Goal: Task Accomplishment & Management: Use online tool/utility

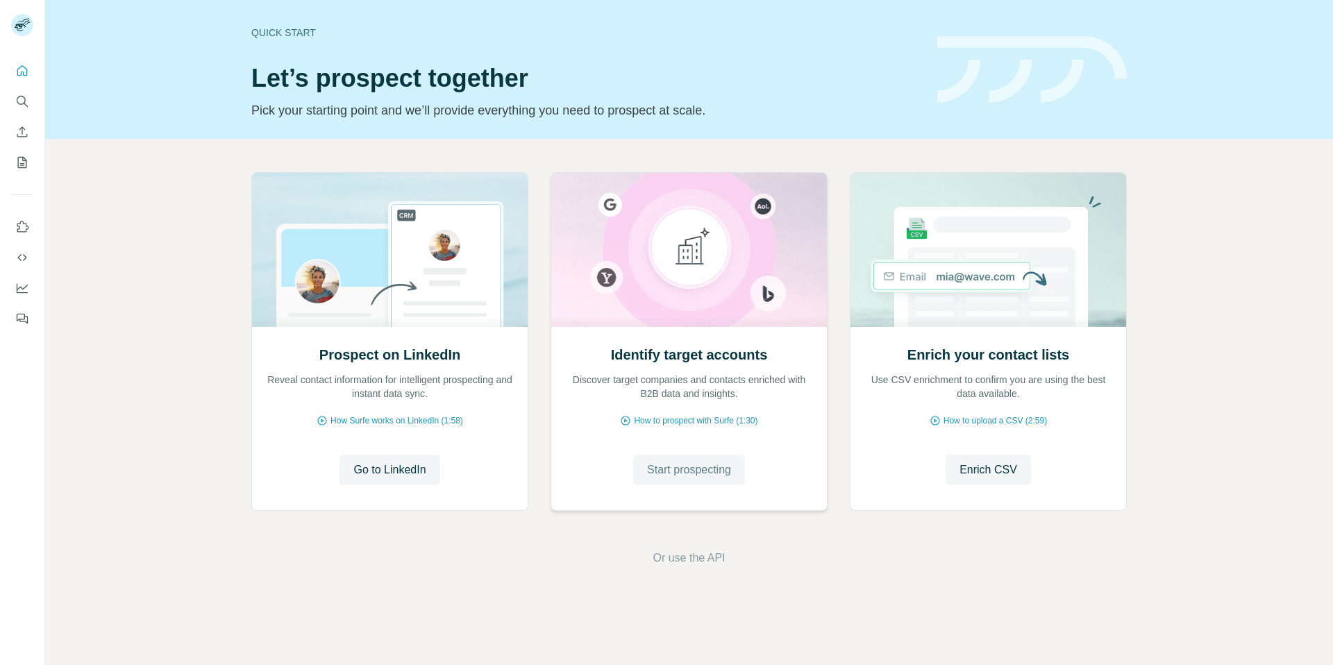
click at [701, 478] on span "Start prospecting" at bounding box center [689, 470] width 84 height 17
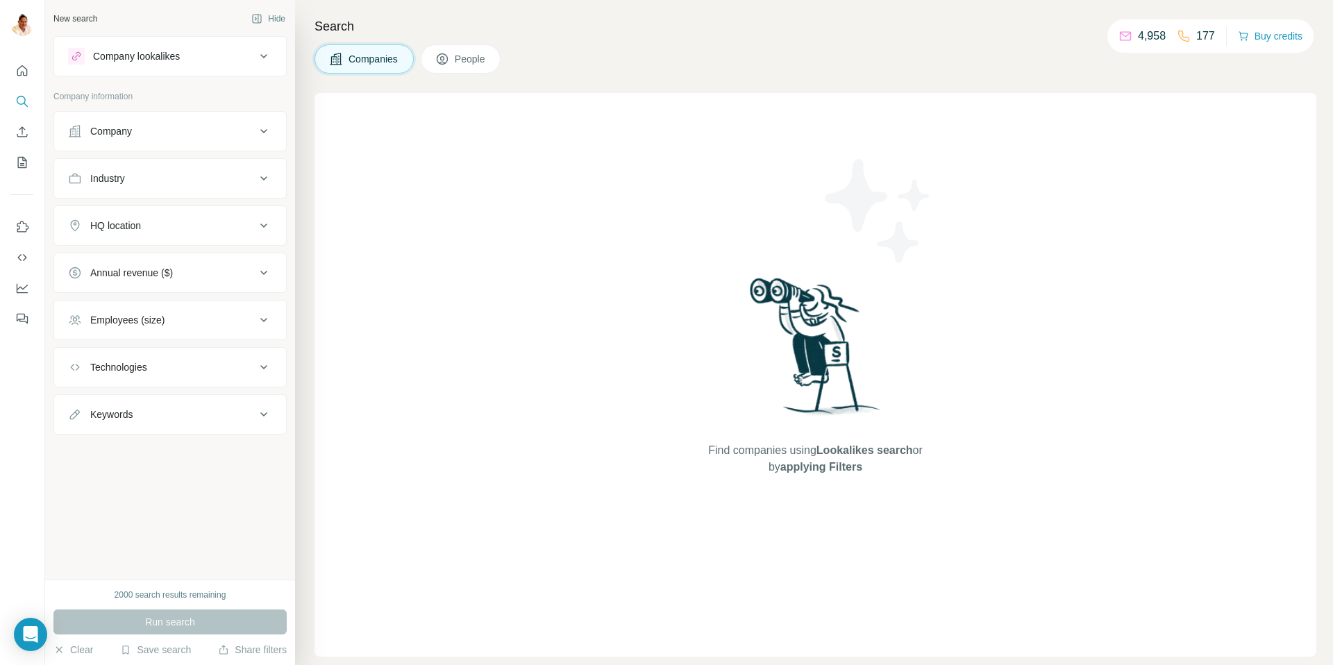
click at [136, 123] on button "Company" at bounding box center [170, 131] width 232 height 33
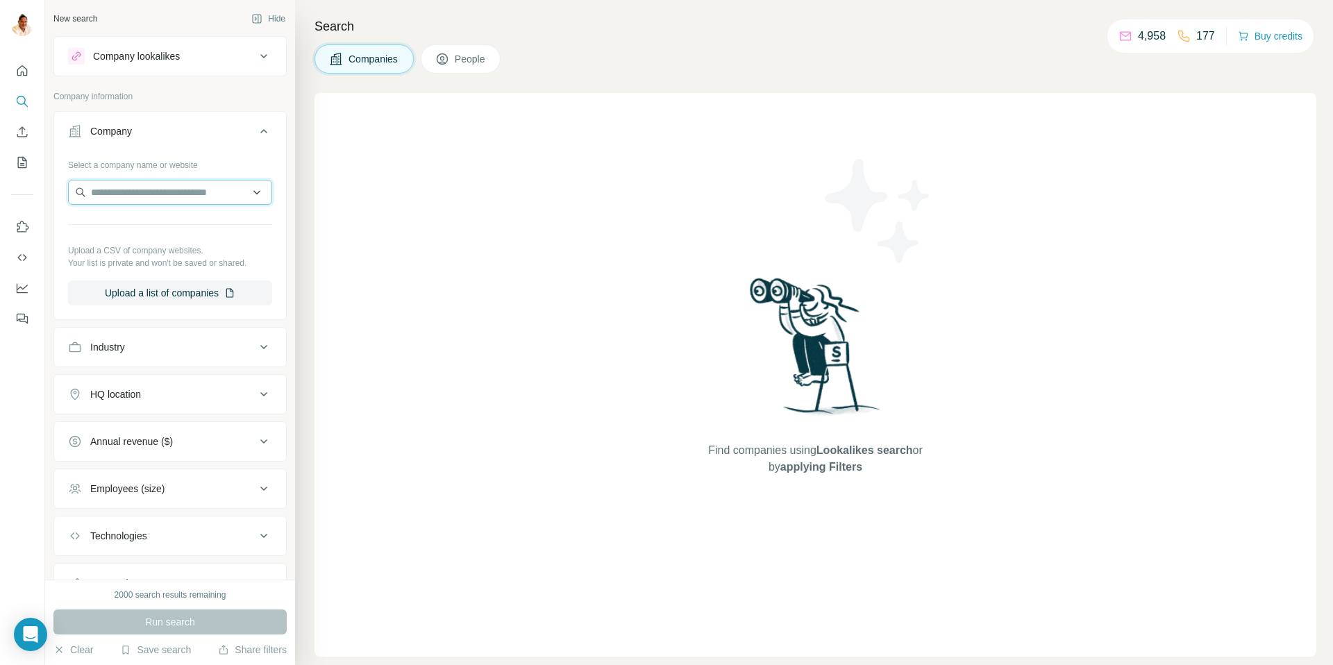
click at [158, 199] on input "text" at bounding box center [170, 192] width 204 height 25
paste input "**********"
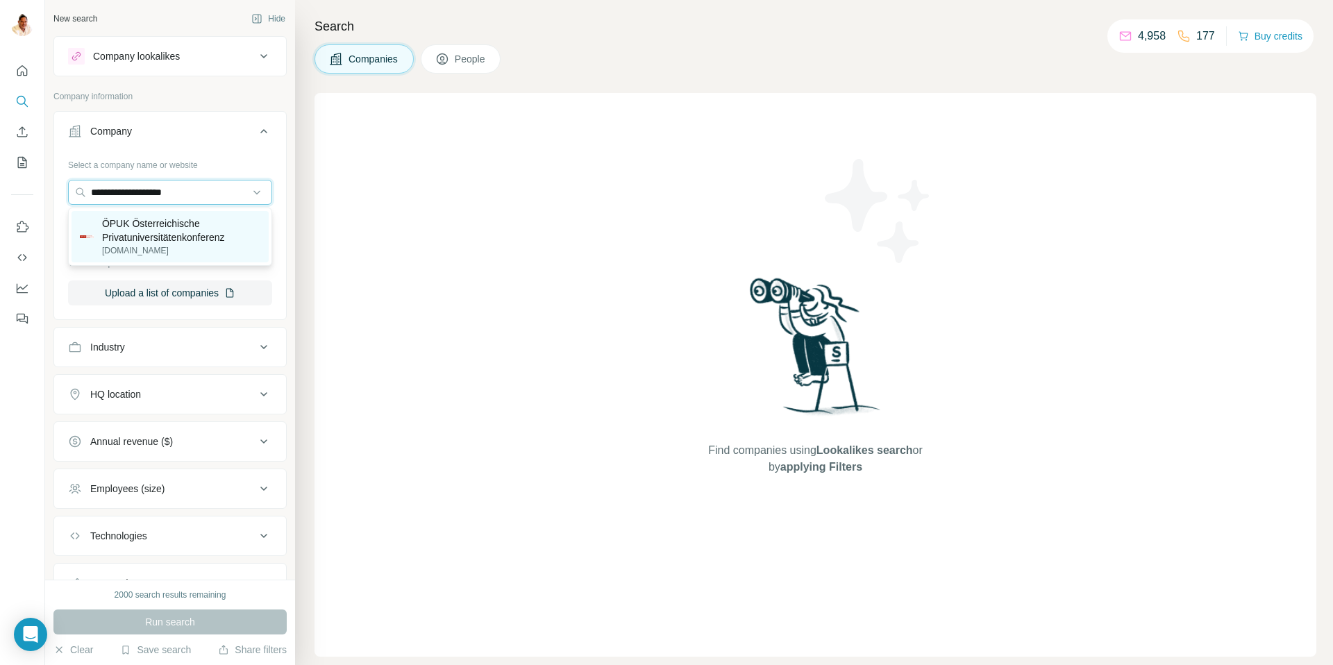
type input "**********"
click at [187, 222] on p "ÖPUK Österreichische Privatuniversitätenkonferenz" at bounding box center [181, 231] width 158 height 28
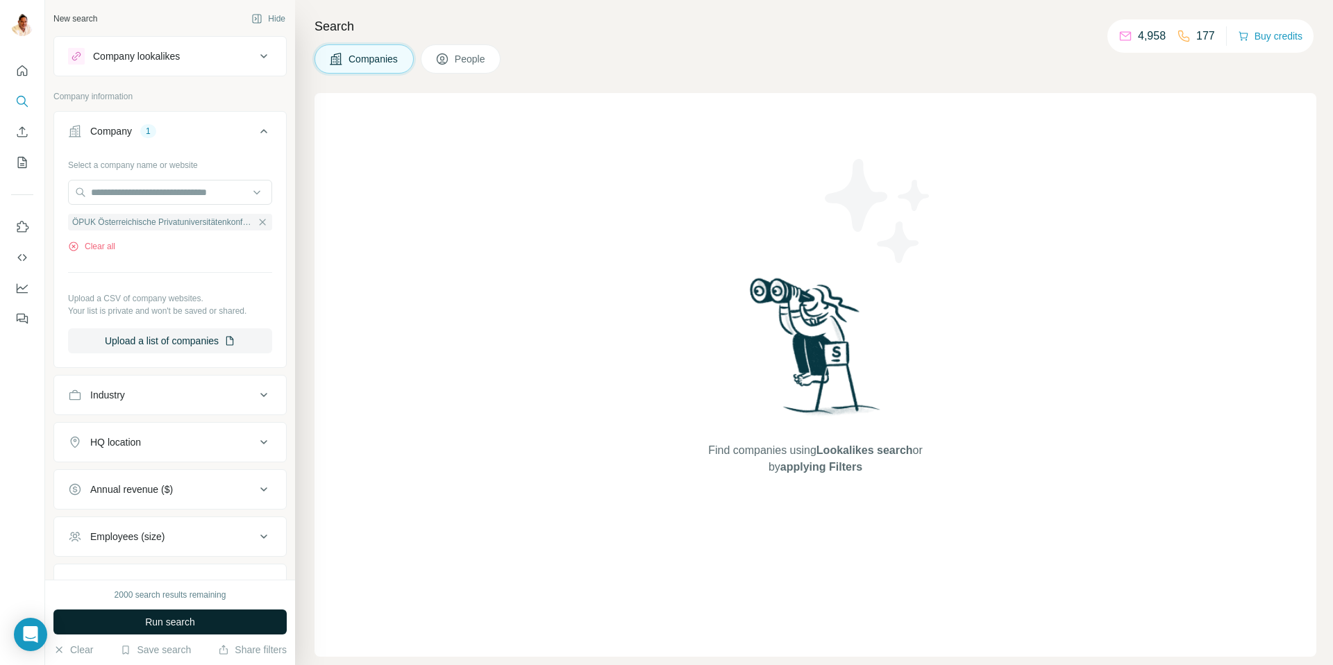
click at [160, 621] on span "Run search" at bounding box center [170, 622] width 50 height 14
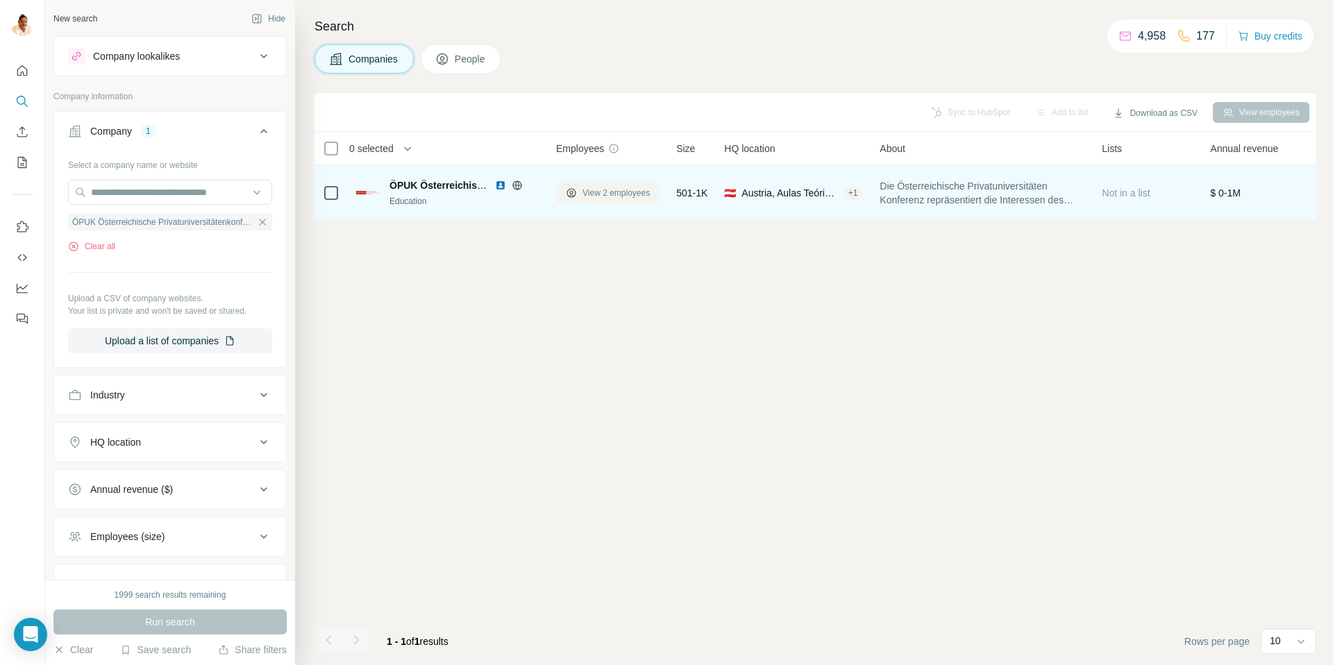
click at [610, 194] on span "View 2 employees" at bounding box center [615, 193] width 67 height 12
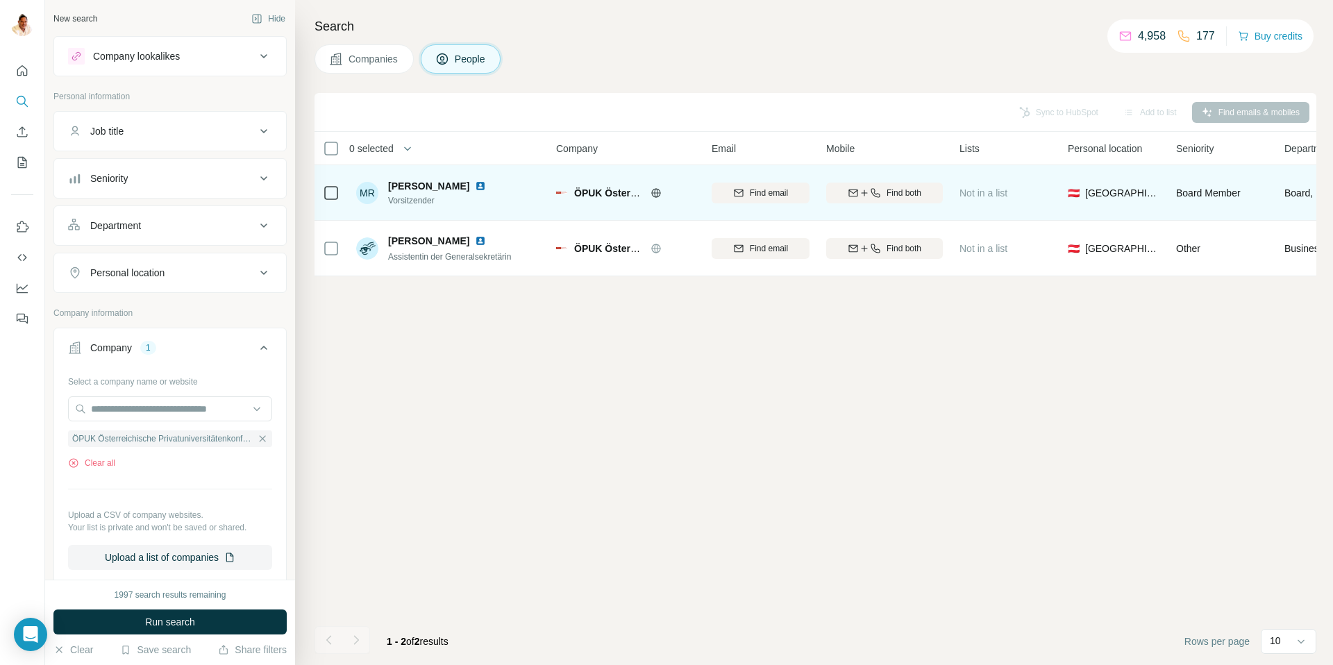
click at [650, 193] on icon at bounding box center [655, 192] width 11 height 11
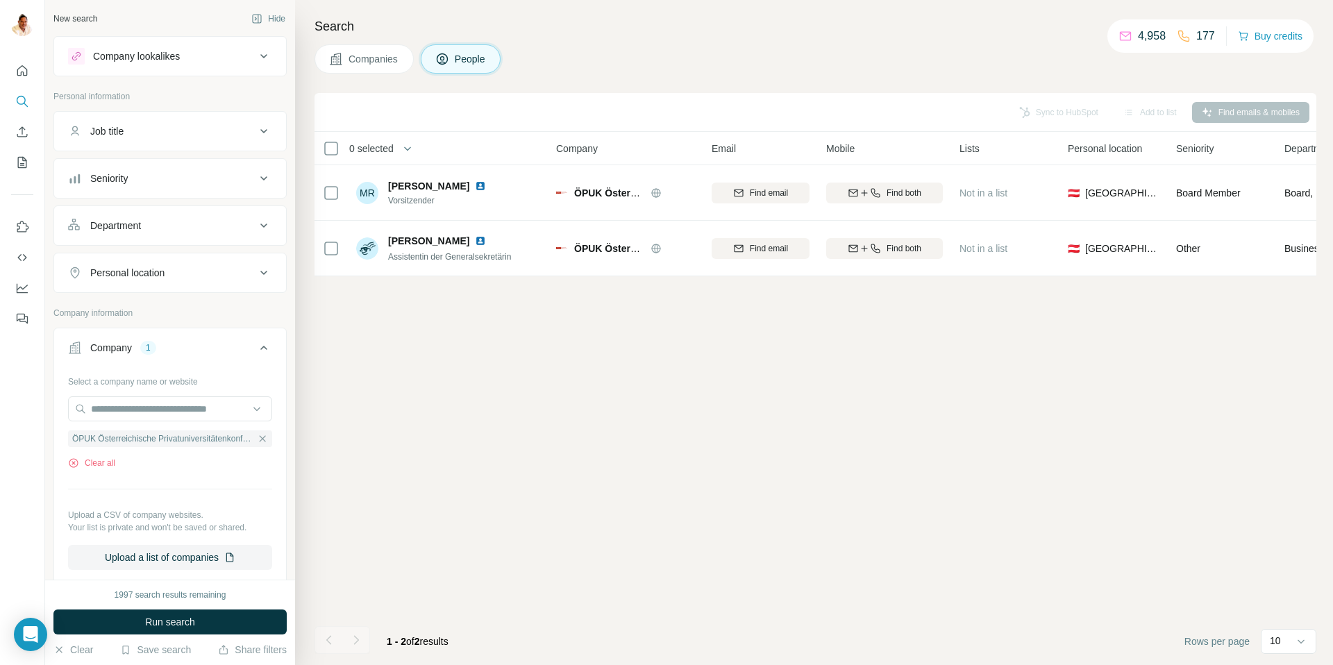
click at [259, 438] on icon "button" at bounding box center [262, 438] width 11 height 11
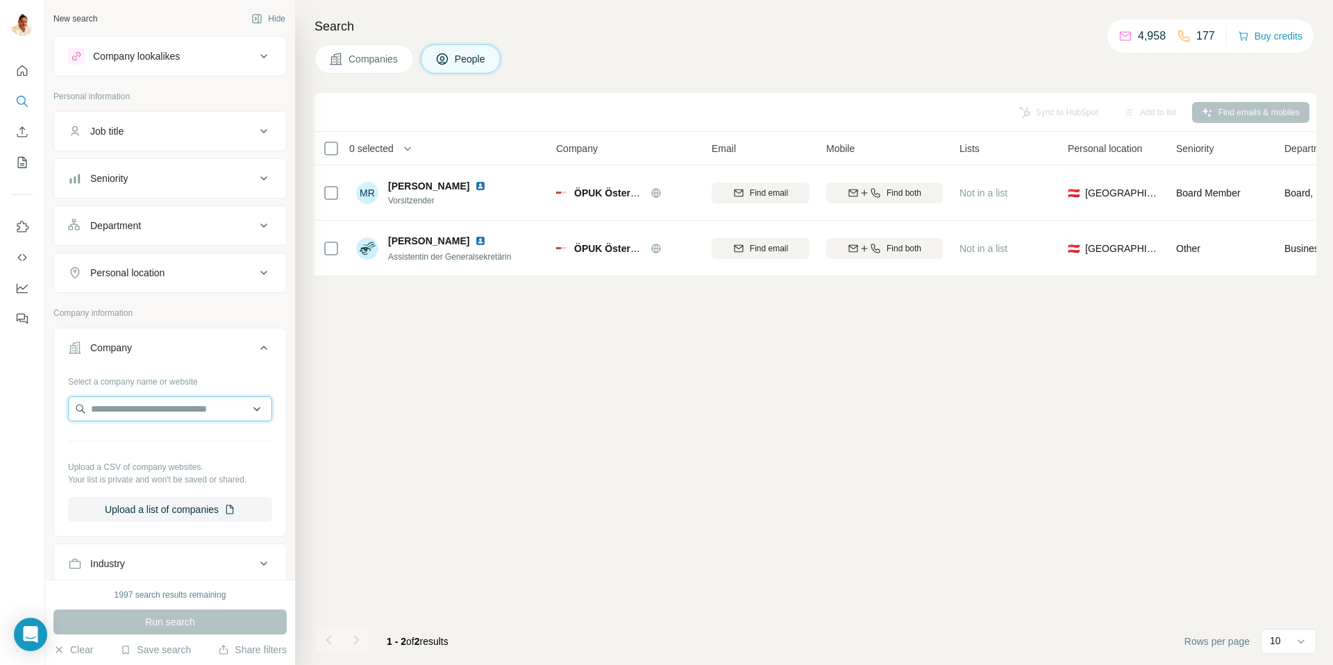
click at [220, 411] on input "text" at bounding box center [170, 408] width 204 height 25
paste input "**********"
type input "**********"
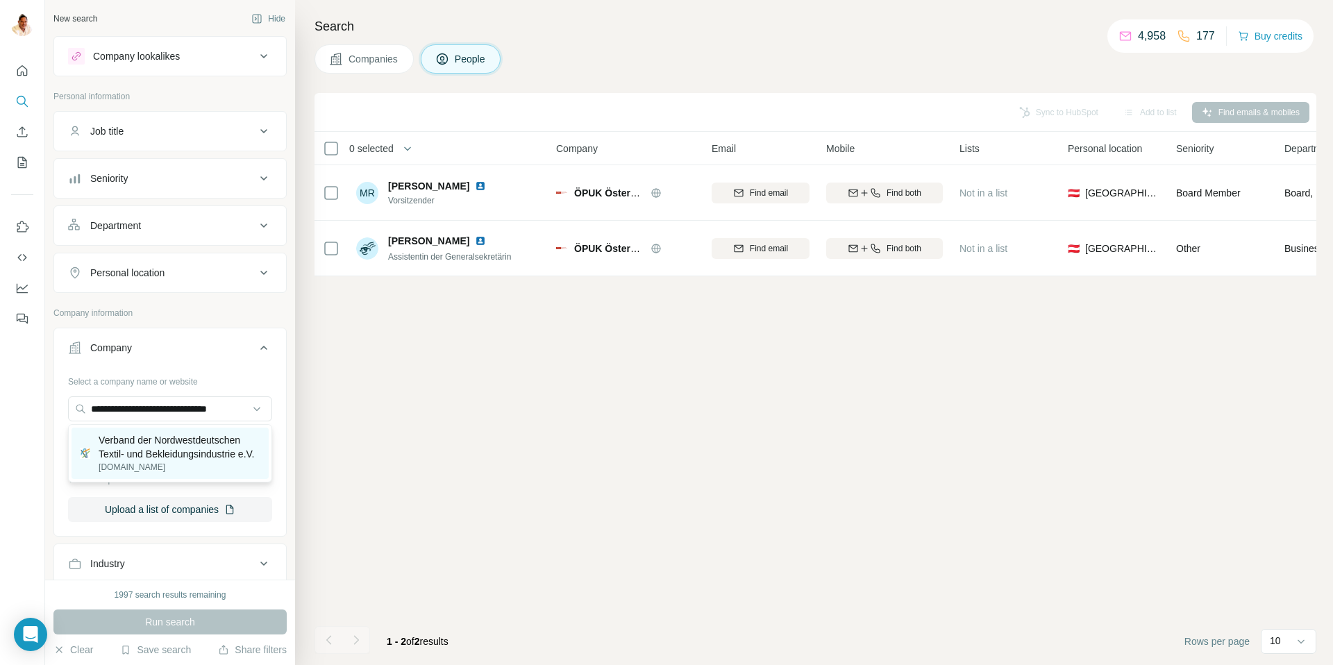
click at [175, 454] on p "Verband der Nordwestdeutschen Textil- und Bekleidungsindustrie e.V." at bounding box center [180, 447] width 162 height 28
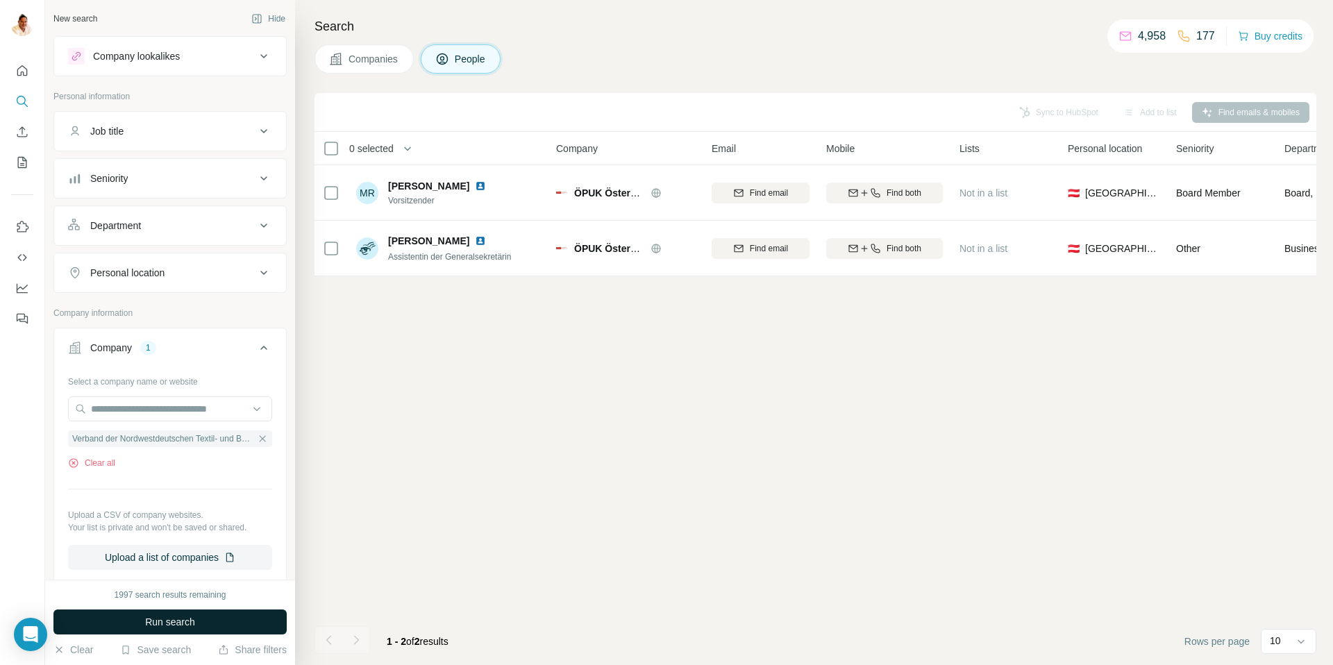
click at [175, 621] on span "Run search" at bounding box center [170, 622] width 50 height 14
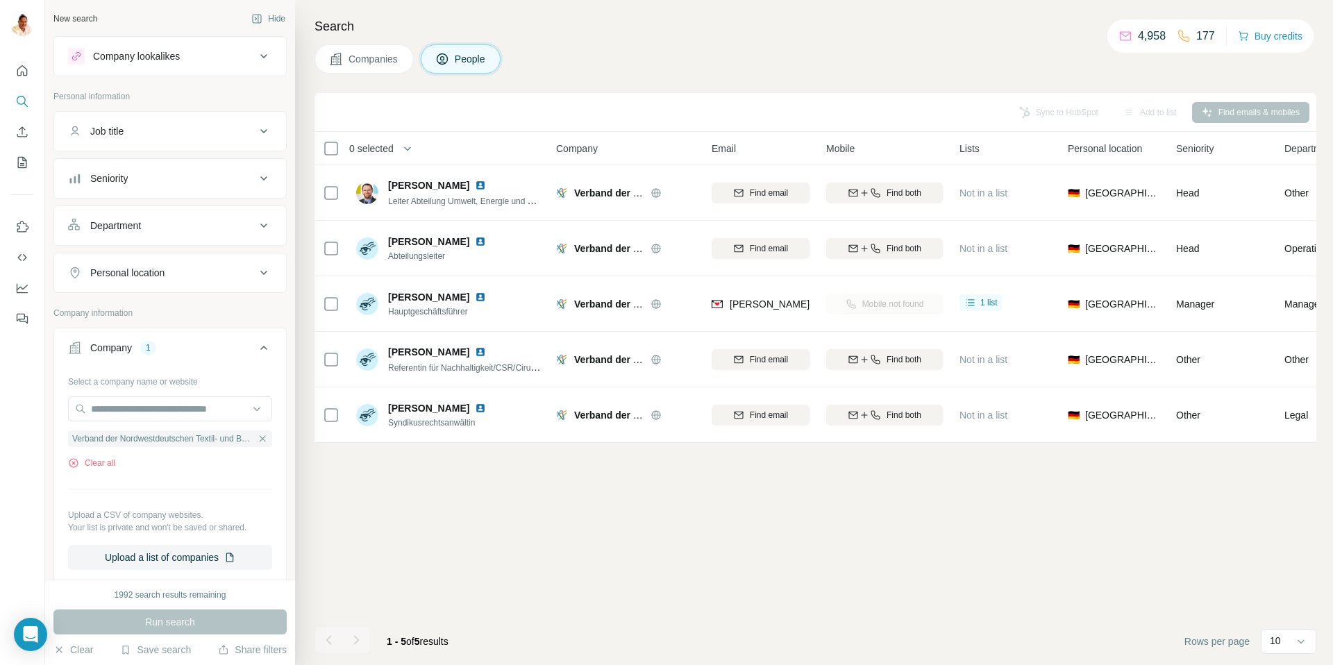
click at [369, 48] on button "Companies" at bounding box center [363, 58] width 99 height 29
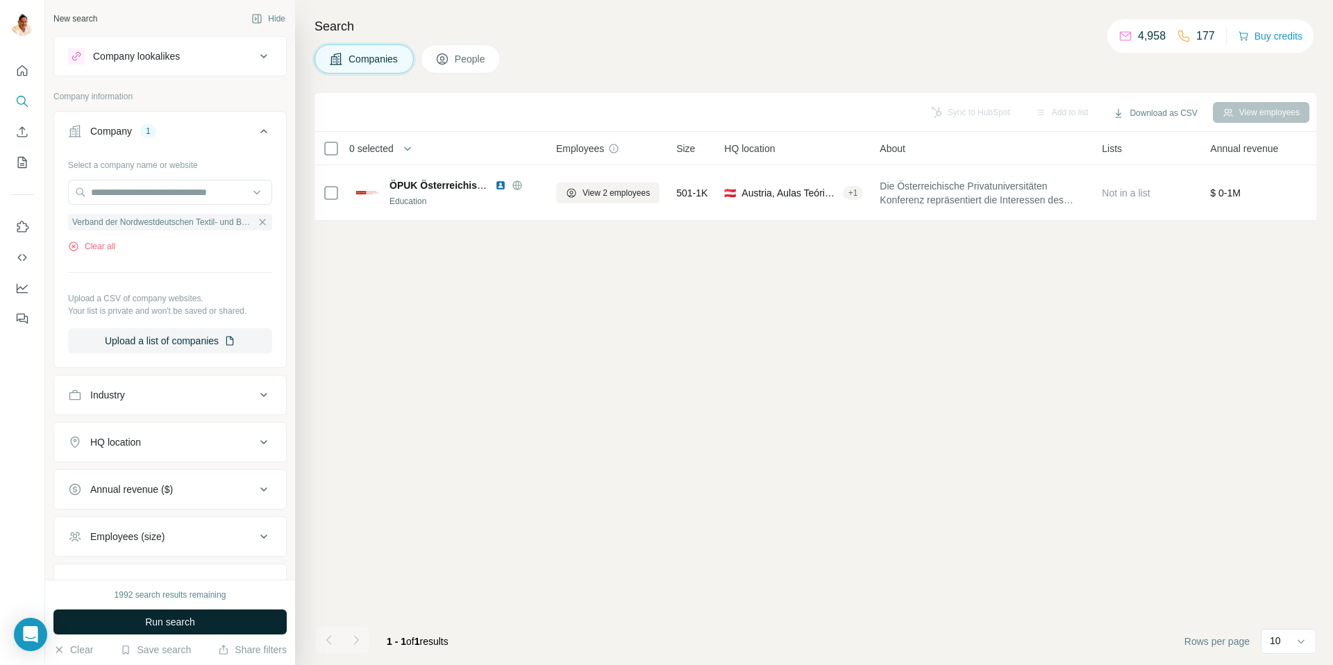
click at [158, 609] on button "Run search" at bounding box center [169, 621] width 233 height 25
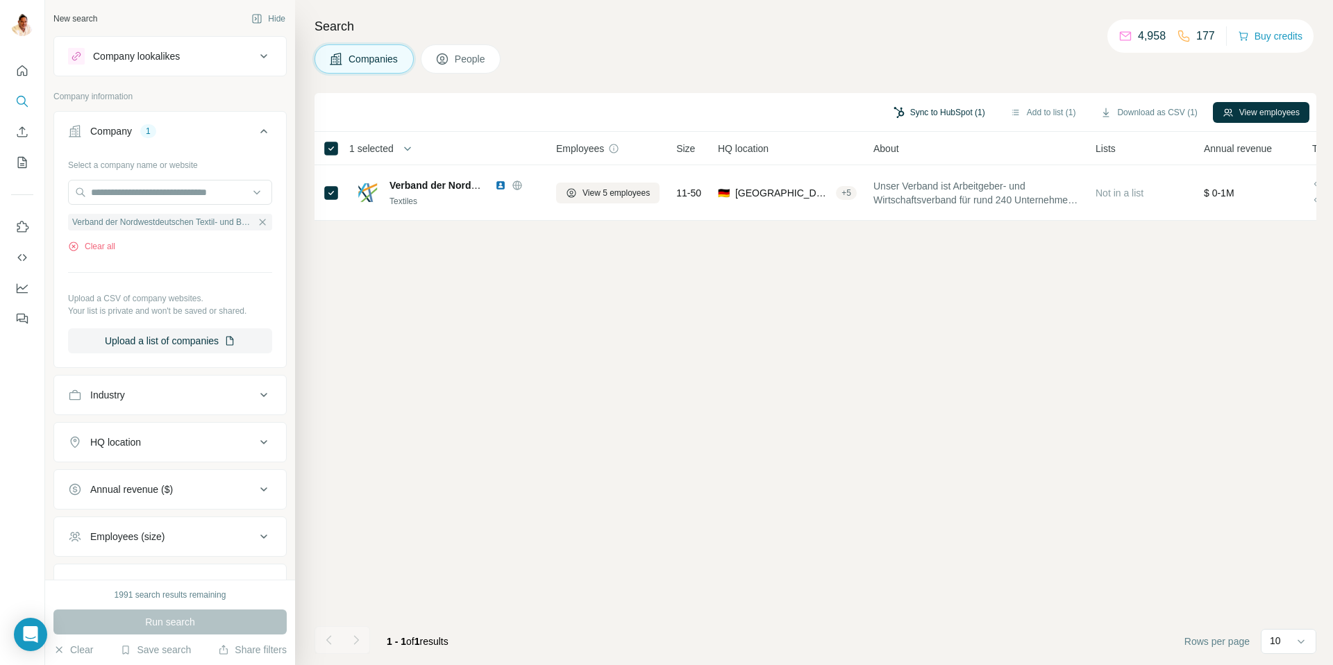
click at [912, 115] on button "Sync to HubSpot (1)" at bounding box center [939, 112] width 111 height 21
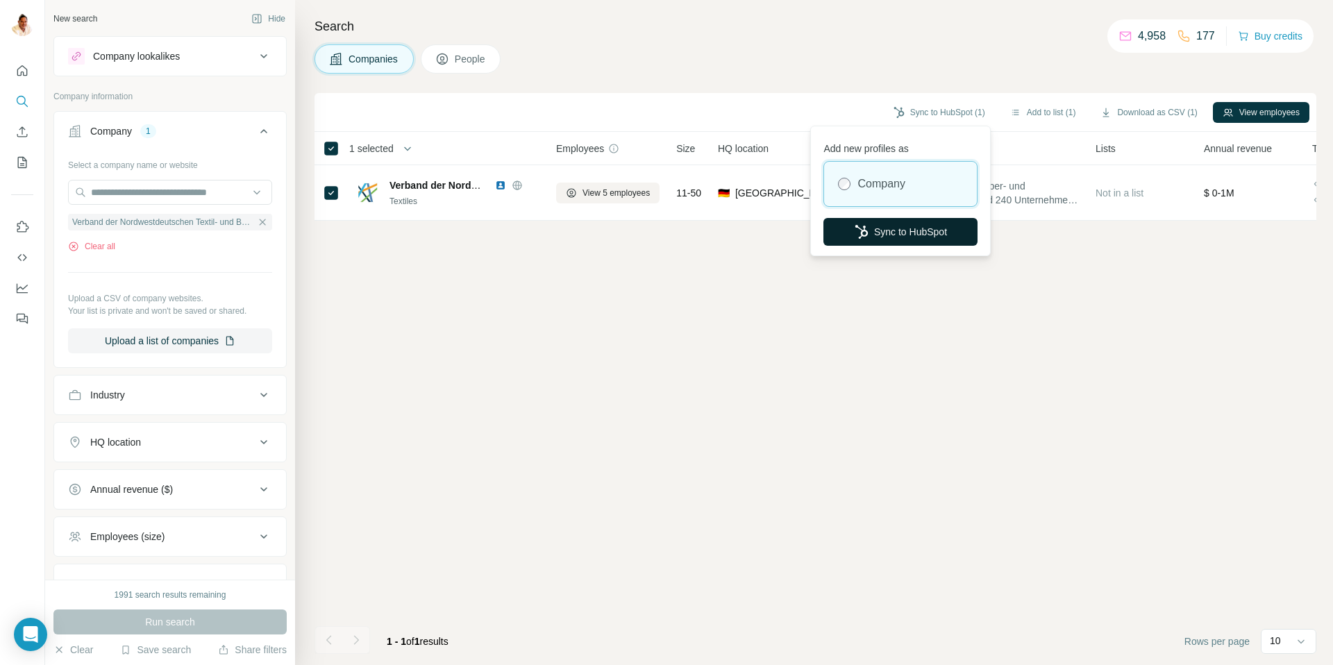
click at [898, 227] on button "Sync to HubSpot" at bounding box center [900, 232] width 154 height 28
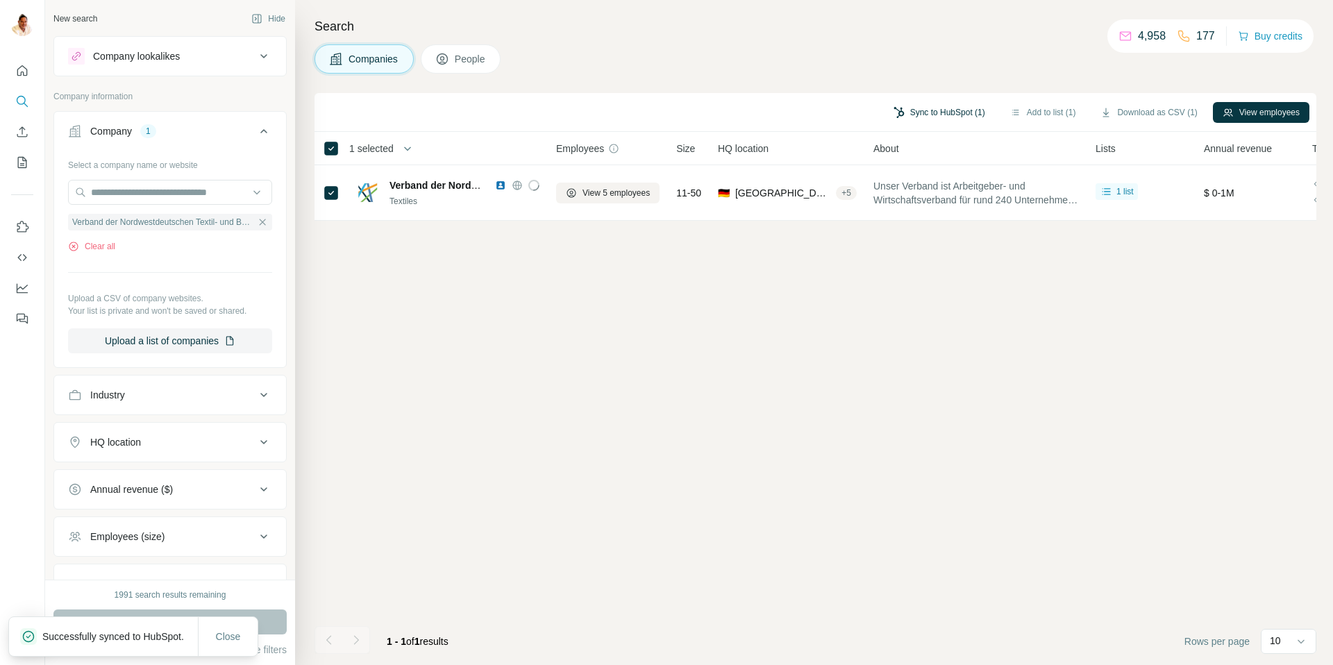
click at [903, 112] on button "Sync to HubSpot (1)" at bounding box center [939, 112] width 111 height 21
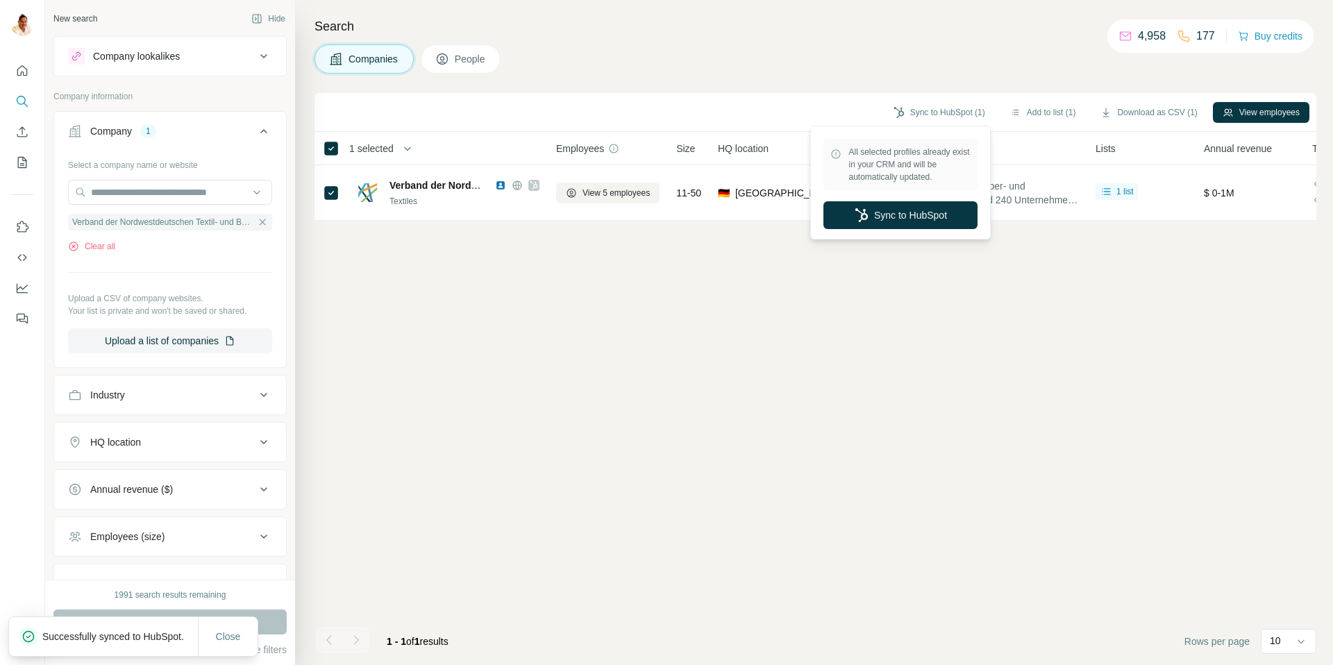
click at [842, 351] on div "Sync to HubSpot (1) Add to list (1) Download as CSV (1) View employees 1 select…" at bounding box center [815, 379] width 1002 height 572
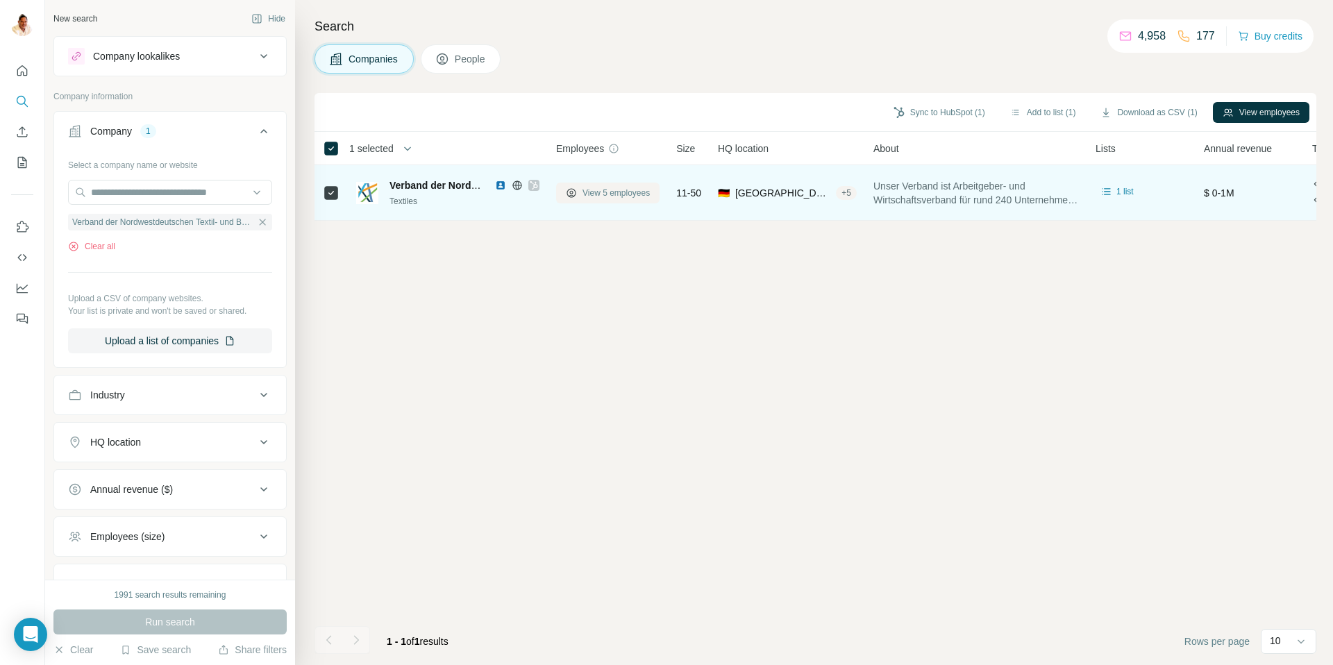
click at [598, 196] on span "View 5 employees" at bounding box center [615, 193] width 67 height 12
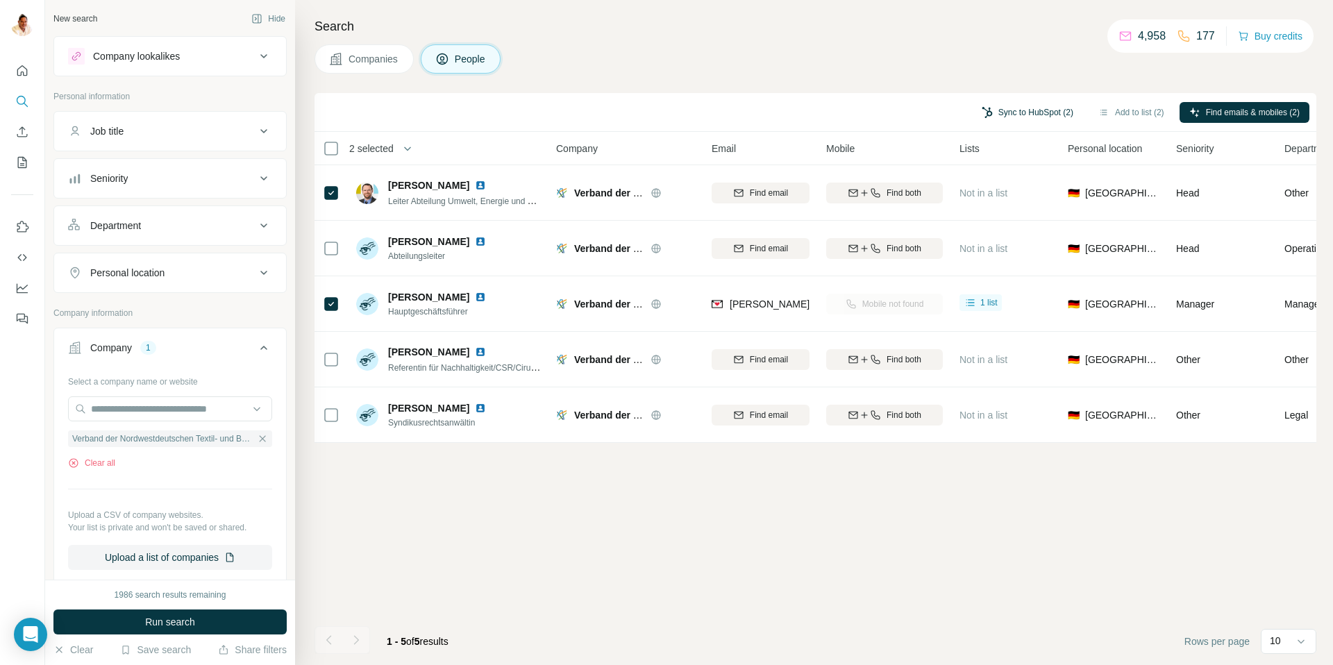
click at [997, 112] on button "Sync to HubSpot (2)" at bounding box center [1027, 112] width 111 height 21
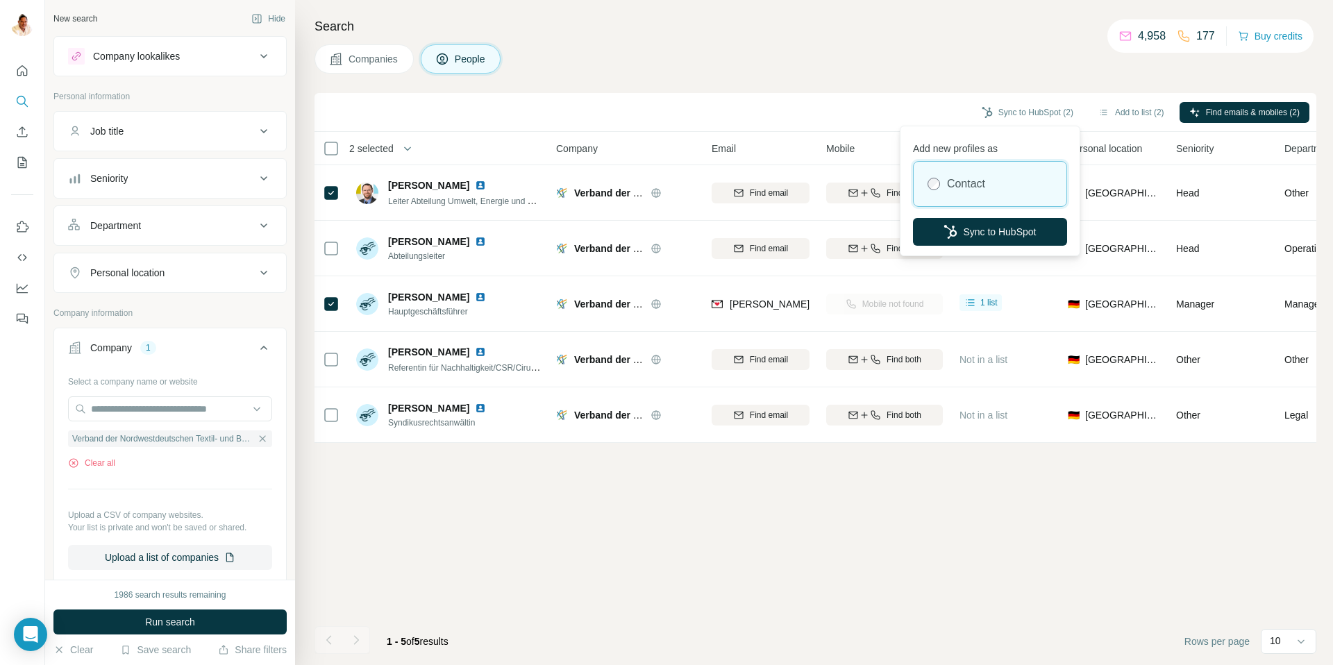
click at [903, 495] on div "Sync to HubSpot (2) Add to list (2) Find emails & mobiles (2) 2 selected People…" at bounding box center [815, 379] width 1002 height 572
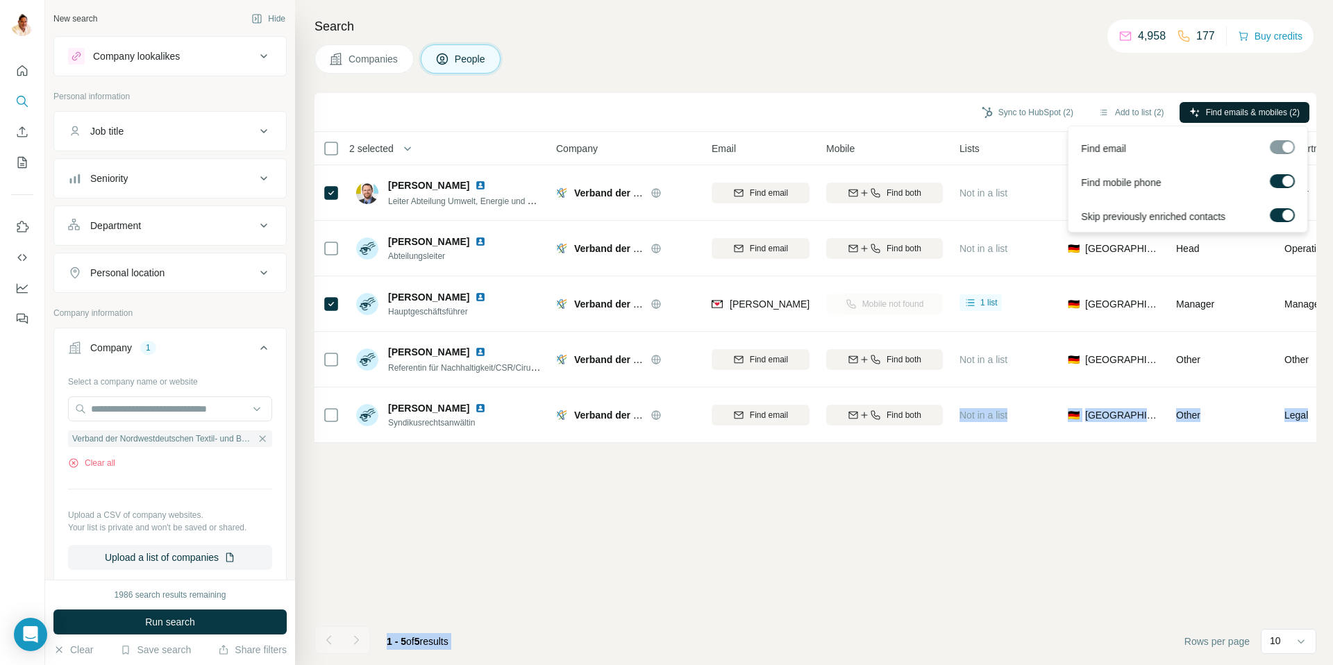
click at [1233, 104] on button "Find emails & mobiles (2)" at bounding box center [1244, 112] width 130 height 21
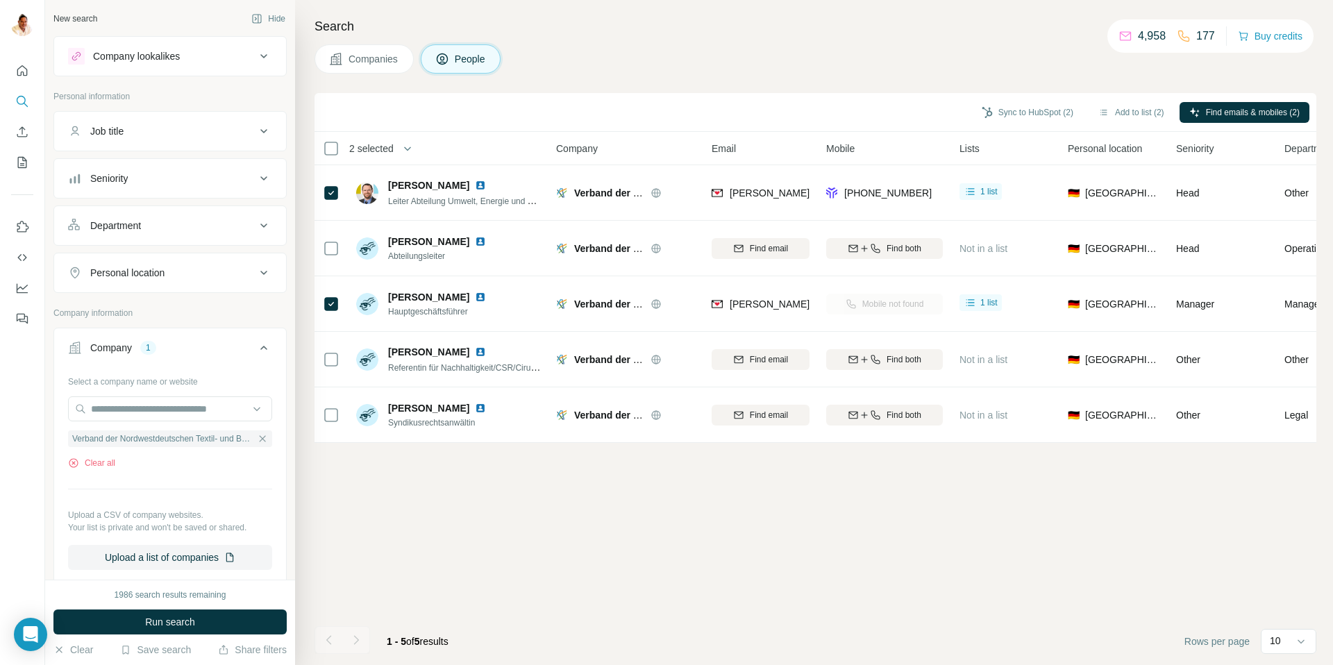
click at [998, 71] on div "Companies People" at bounding box center [815, 58] width 1002 height 29
click at [1025, 113] on button "Sync to HubSpot (2)" at bounding box center [1027, 112] width 111 height 21
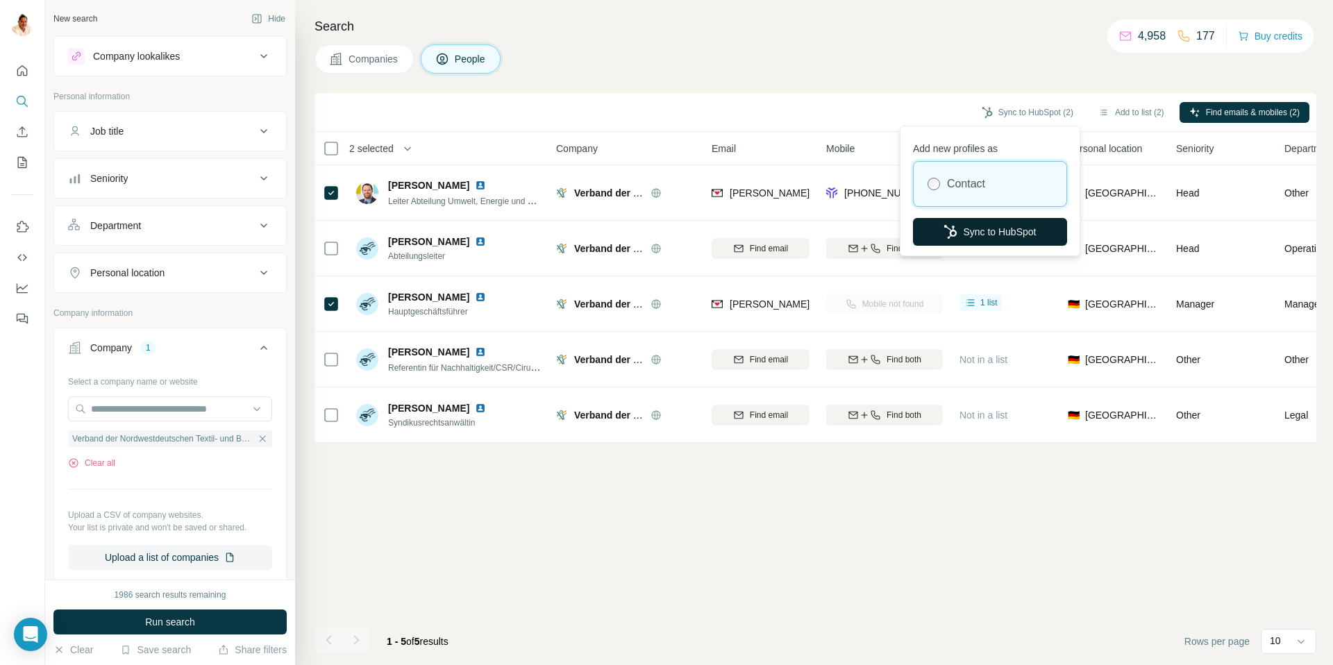
click at [993, 222] on button "Sync to HubSpot" at bounding box center [990, 232] width 154 height 28
